Goal: Task Accomplishment & Management: Manage account settings

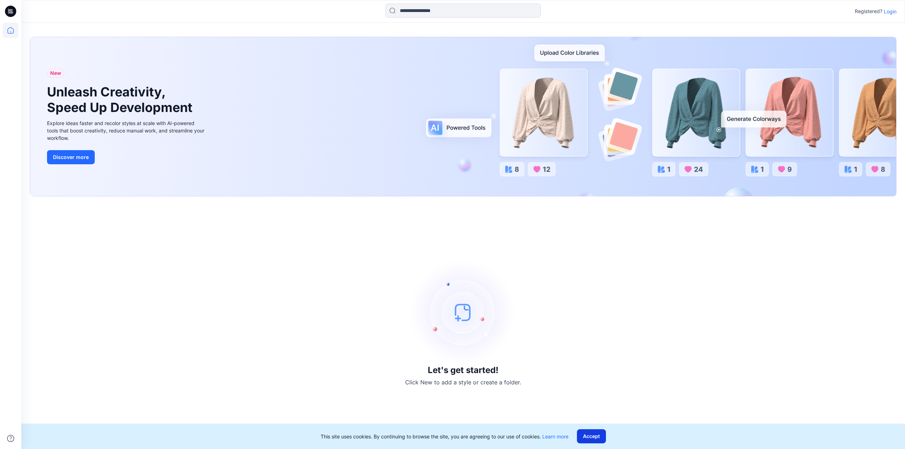
click at [593, 435] on button "Accept" at bounding box center [591, 437] width 29 height 14
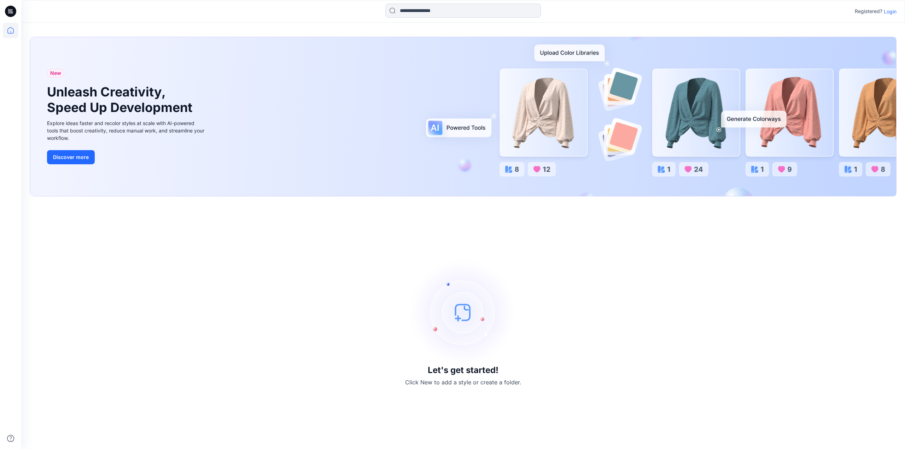
click at [892, 12] on p "Login" at bounding box center [890, 11] width 13 height 7
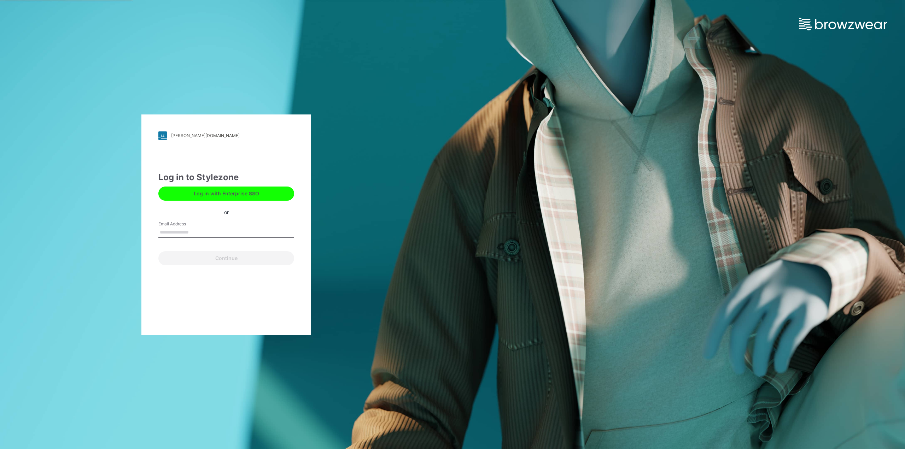
click at [169, 223] on label "Email Address" at bounding box center [183, 224] width 50 height 6
click at [169, 227] on input "Email Address" at bounding box center [226, 232] width 136 height 11
click at [170, 233] on input "Email Address" at bounding box center [226, 232] width 136 height 11
type input "**********"
click at [225, 259] on button "Continue" at bounding box center [226, 258] width 136 height 14
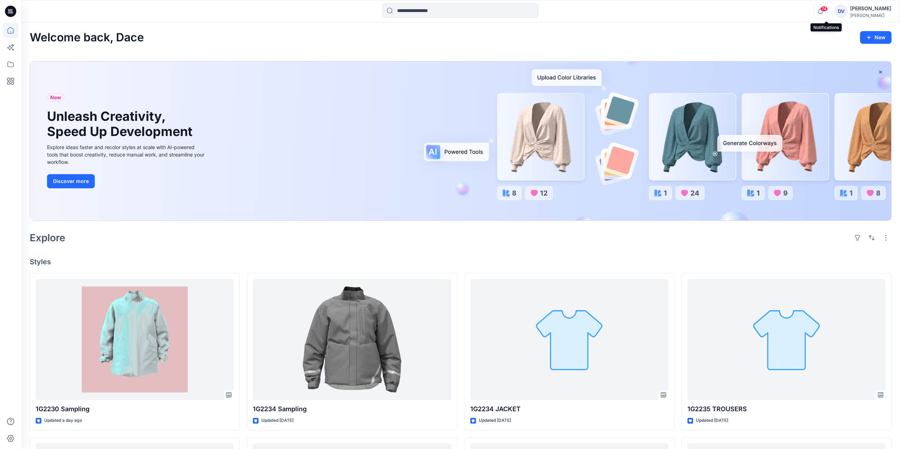
click at [827, 13] on icon "button" at bounding box center [820, 11] width 13 height 14
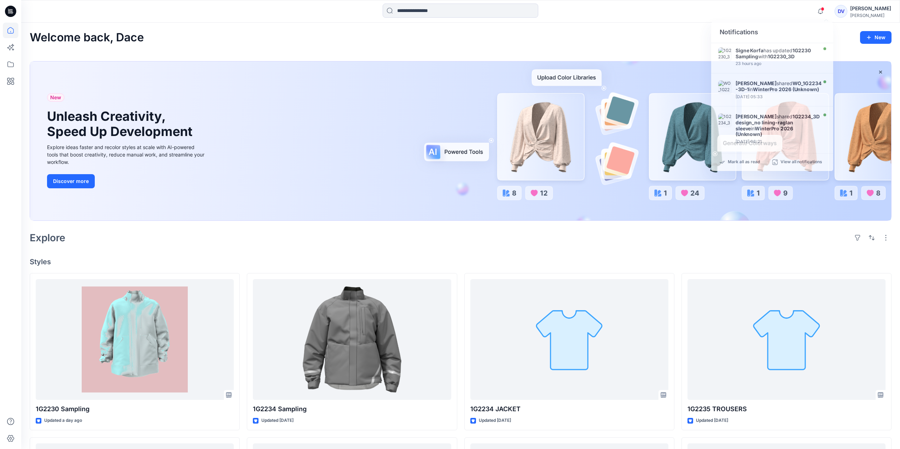
click at [866, 8] on div "[PERSON_NAME]" at bounding box center [870, 8] width 41 height 8
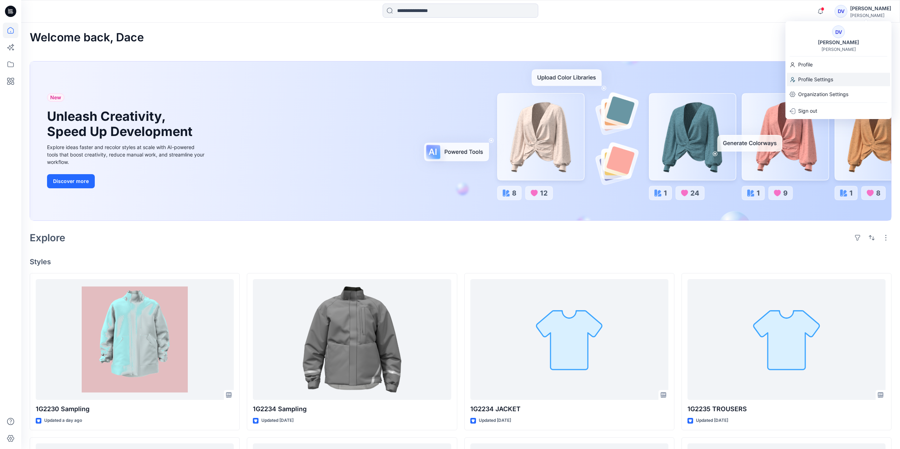
click at [818, 79] on p "Profile Settings" at bounding box center [815, 79] width 35 height 13
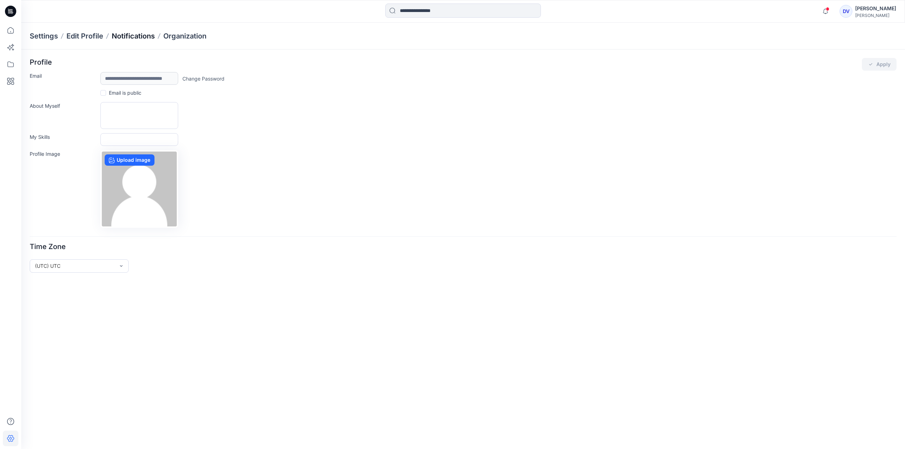
click at [139, 35] on p "Notifications" at bounding box center [133, 36] width 43 height 10
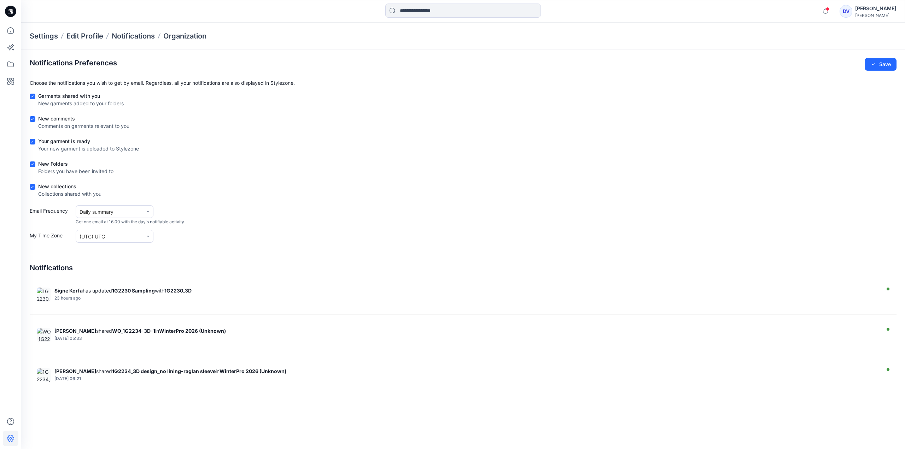
click at [33, 187] on icon at bounding box center [32, 187] width 3 height 2
click at [33, 96] on icon at bounding box center [32, 96] width 3 height 2
click at [33, 164] on icon at bounding box center [32, 164] width 3 height 2
click at [33, 143] on icon at bounding box center [32, 142] width 3 height 2
click at [884, 65] on button "Save" at bounding box center [881, 64] width 32 height 13
